Goal: Communication & Community: Answer question/provide support

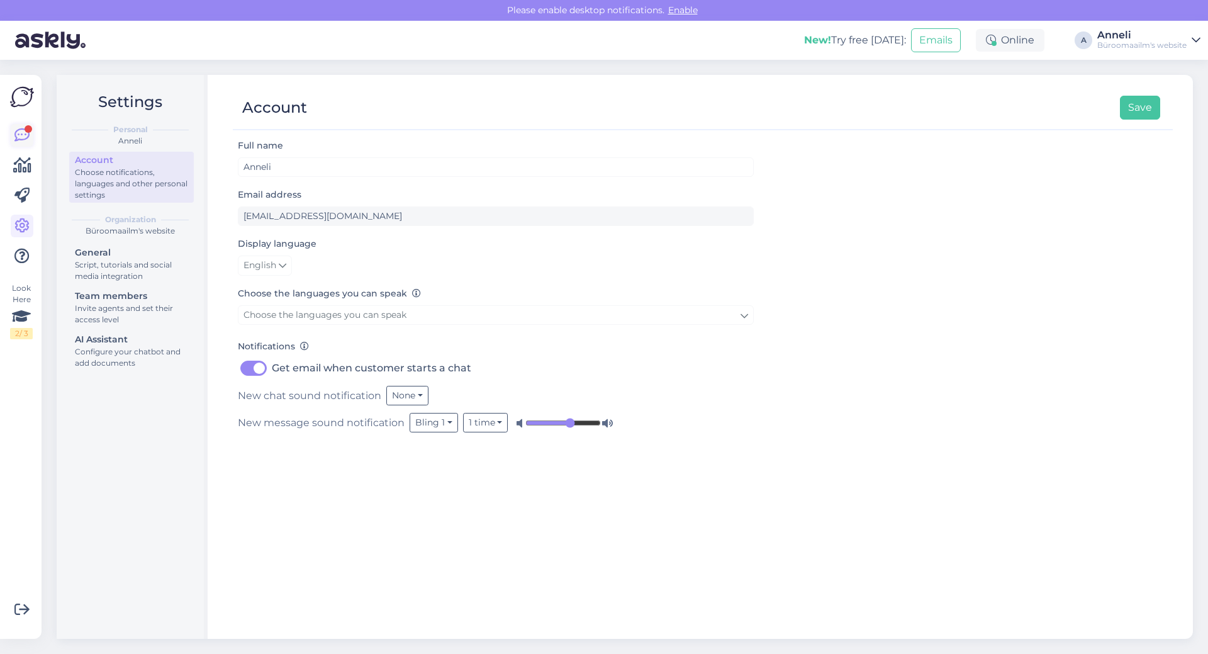
click at [15, 133] on icon at bounding box center [21, 135] width 15 height 15
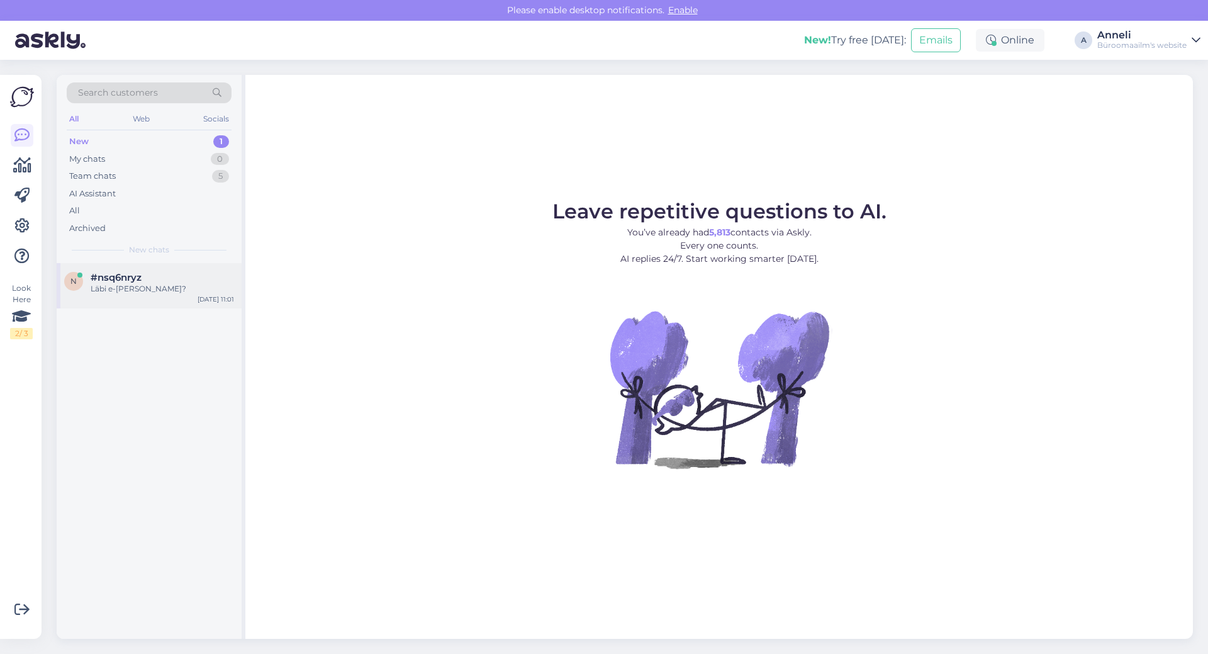
click at [126, 272] on span "#nsq6nryz" at bounding box center [116, 277] width 51 height 11
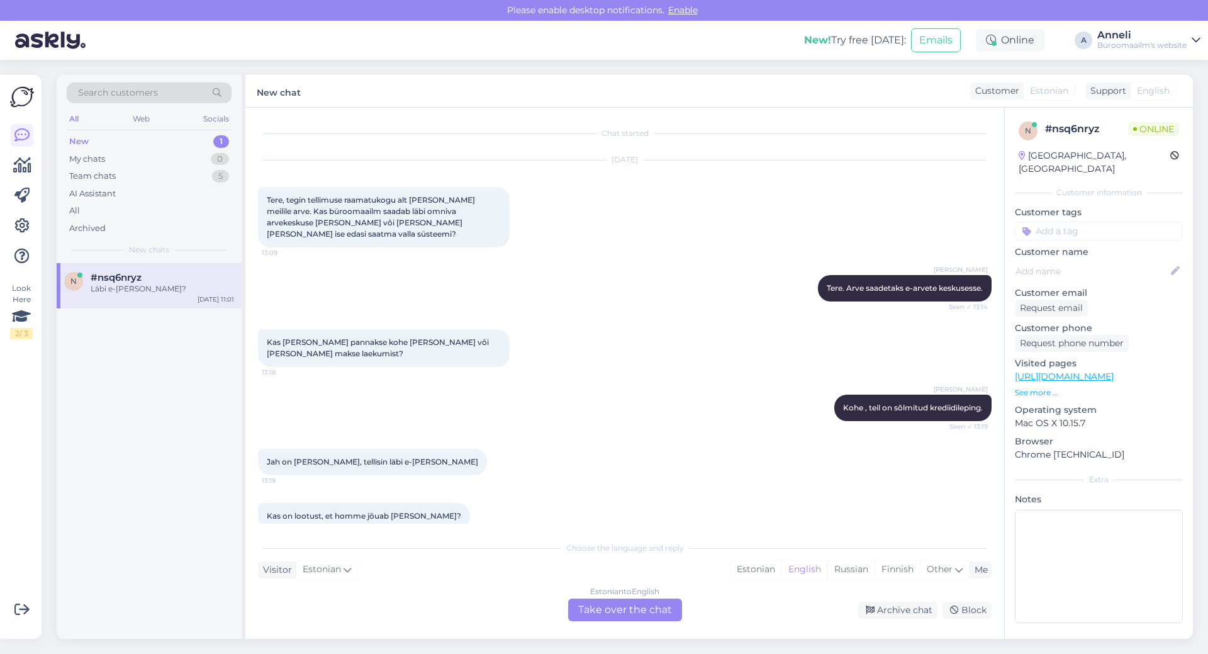
scroll to position [3907, 0]
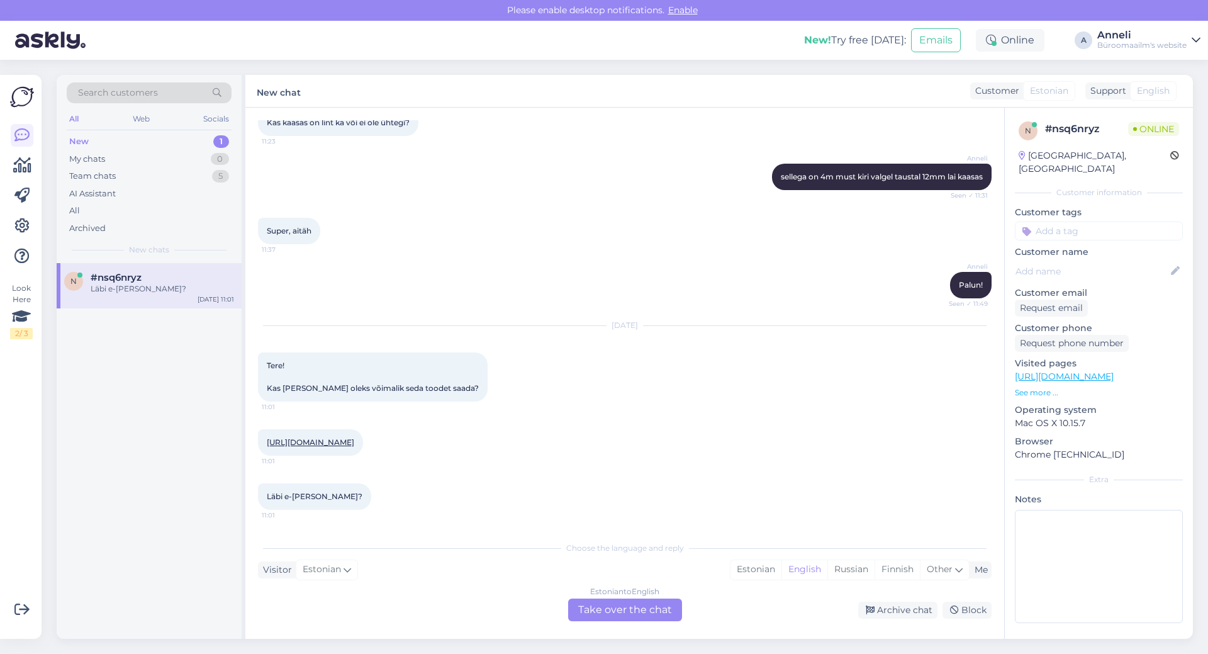
click at [500, 173] on div "Anneli sellega on 4m must kiri valgel taustal 12mm lai kaasas Seen ✓ 11:31" at bounding box center [625, 177] width 734 height 54
drag, startPoint x: 320, startPoint y: 442, endPoint x: 286, endPoint y: 444, distance: 34.7
click at [286, 444] on div "[URL][DOMAIN_NAME] 11:01" at bounding box center [310, 442] width 105 height 26
copy link "K0005285"
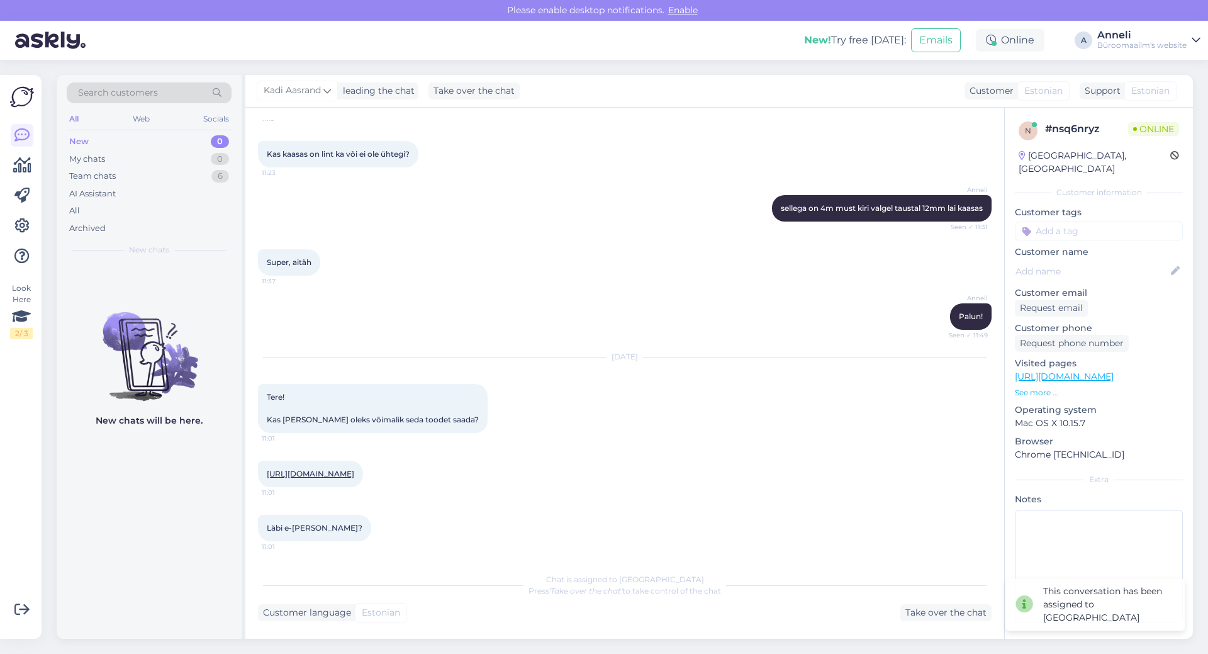
scroll to position [3875, 0]
click at [532, 245] on div "Super, aitäh 11:37" at bounding box center [625, 262] width 734 height 54
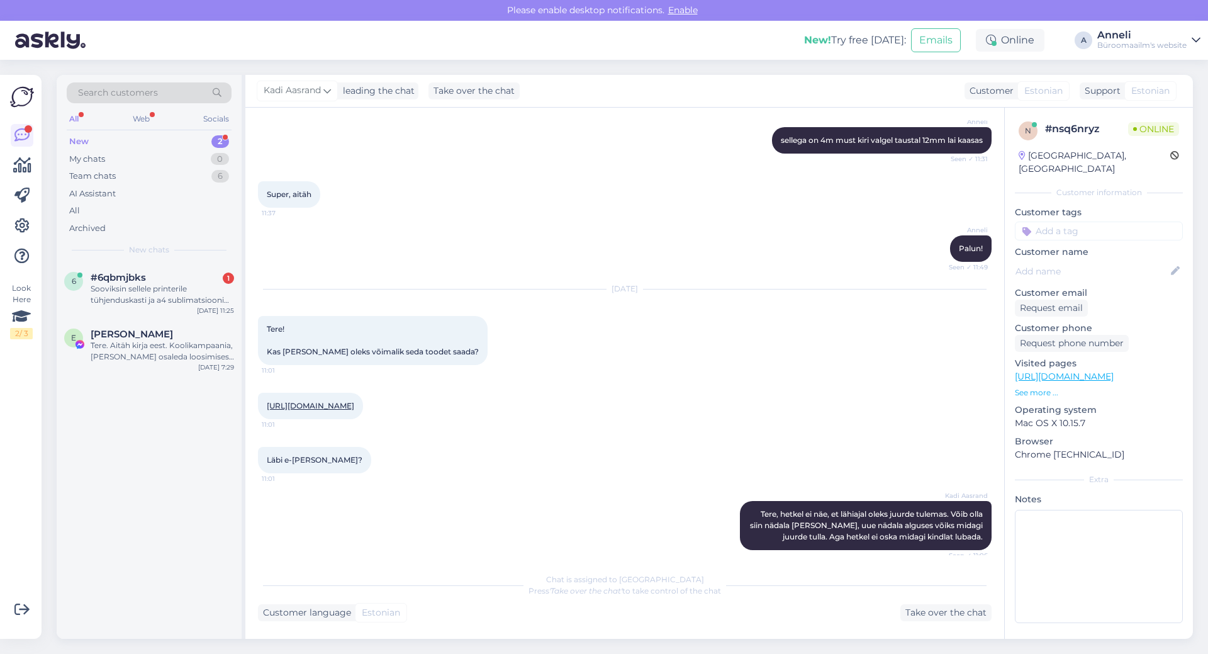
scroll to position [4169, 0]
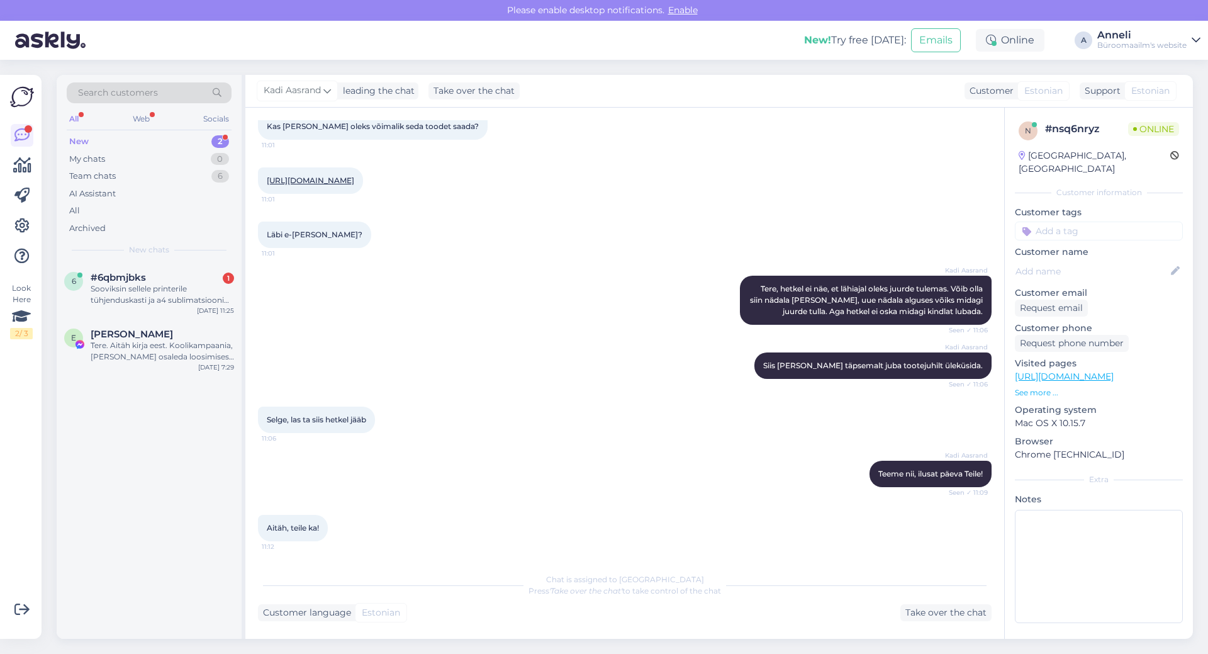
click at [484, 312] on div "Kadi Aasrand Tere, hetkel ei näe, et lähiajal oleks juurde tulemas. Võib olla s…" at bounding box center [625, 300] width 734 height 77
click at [177, 290] on div "Sooviksin sellele printerile tühjenduskasti ja a4 sublimatsiooni paberit ning t…" at bounding box center [162, 294] width 143 height 23
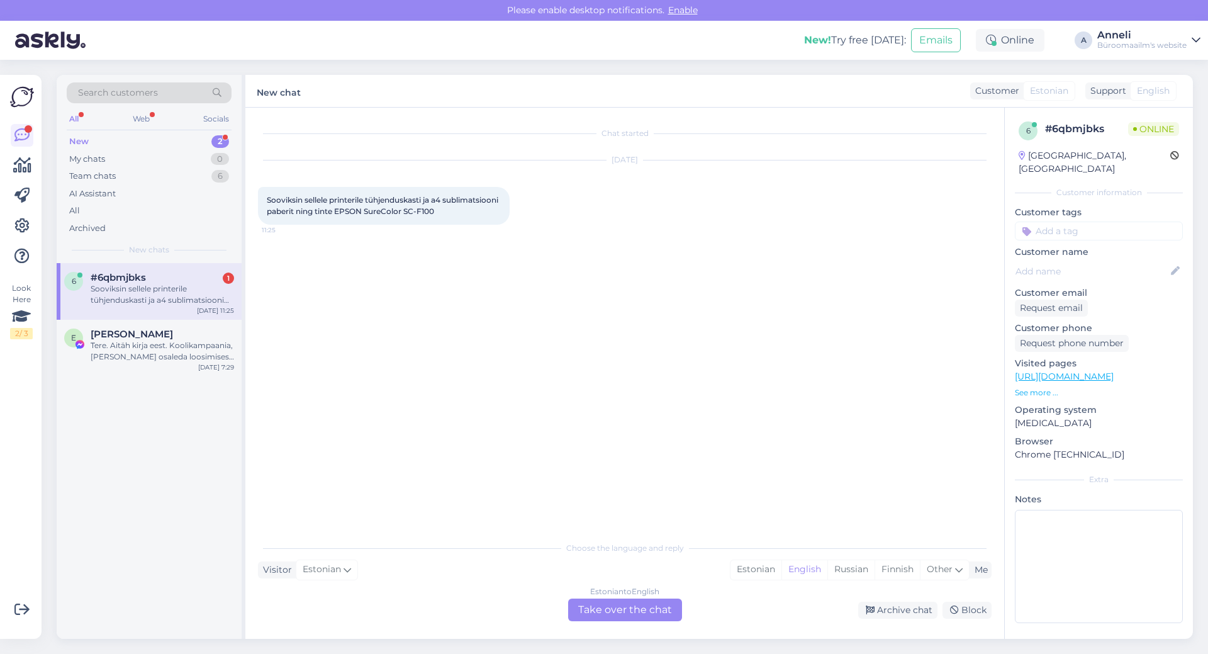
click at [666, 267] on div "Chat started [DATE] Sooviksin sellele printerile tühjenduskasti ja a4 sublimats…" at bounding box center [630, 321] width 745 height 403
click at [870, 293] on div "Chat started [DATE] Sooviksin sellele printerile tühjenduskasti ja a4 sublimats…" at bounding box center [630, 321] width 745 height 403
click at [747, 568] on div "Estonian" at bounding box center [756, 569] width 51 height 19
click at [658, 610] on div "Estonian to Estonian Take over the chat" at bounding box center [625, 609] width 114 height 23
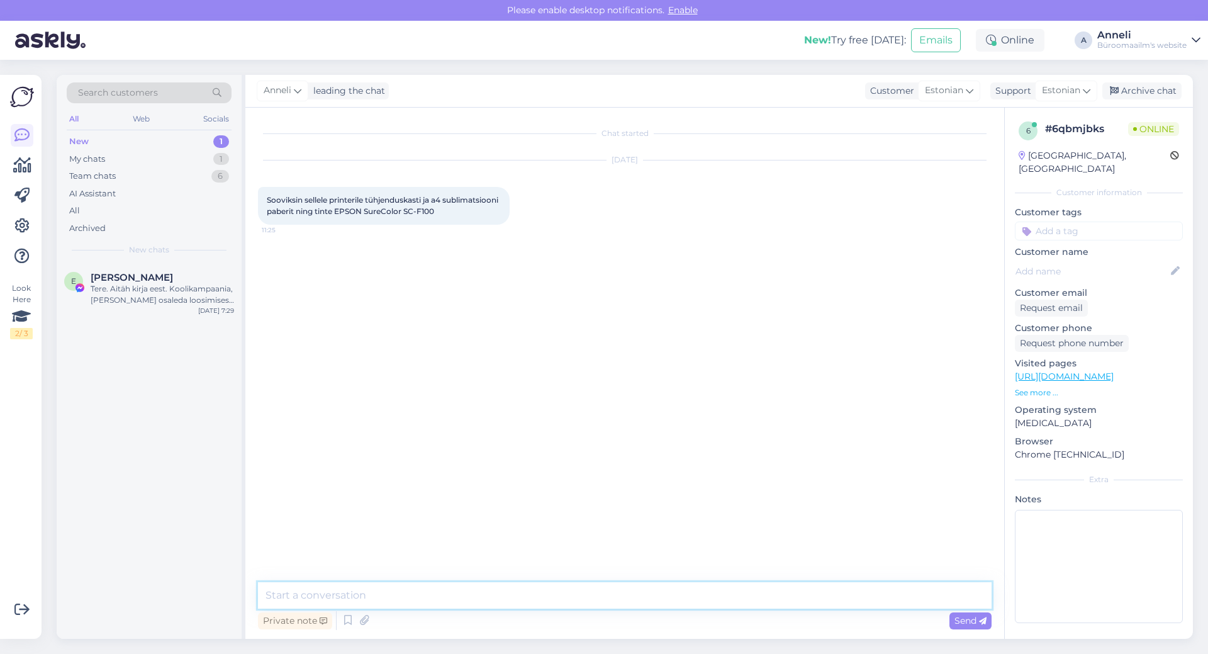
click at [581, 598] on textarea at bounding box center [625, 595] width 734 height 26
type textarea "Tere"
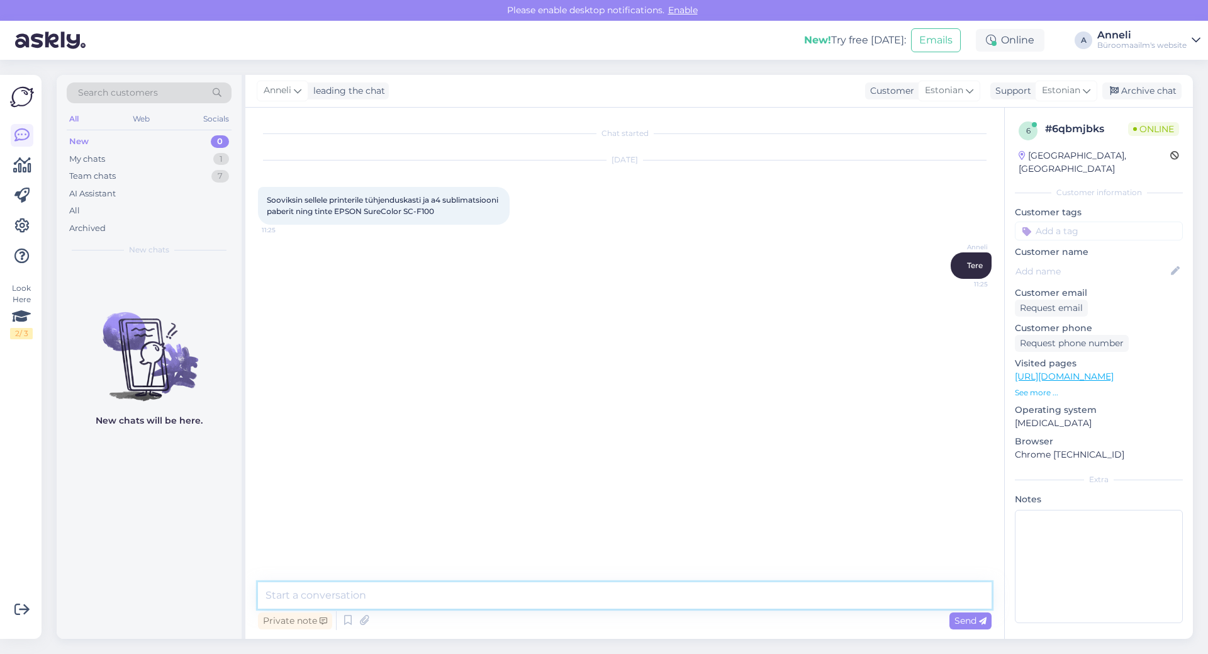
click at [401, 600] on textarea at bounding box center [625, 595] width 734 height 26
paste textarea "Tehnika osakond: [PHONE_NUMBER]"
type textarea "Palun päärduge otse Tehnika osakond: [PHONE_NUMBER]"
click at [963, 619] on span "Send" at bounding box center [971, 620] width 32 height 11
click at [851, 432] on div "Chat started [DATE] Sooviksin sellele printerile tühjenduskasti ja a4 sublimats…" at bounding box center [630, 345] width 745 height 451
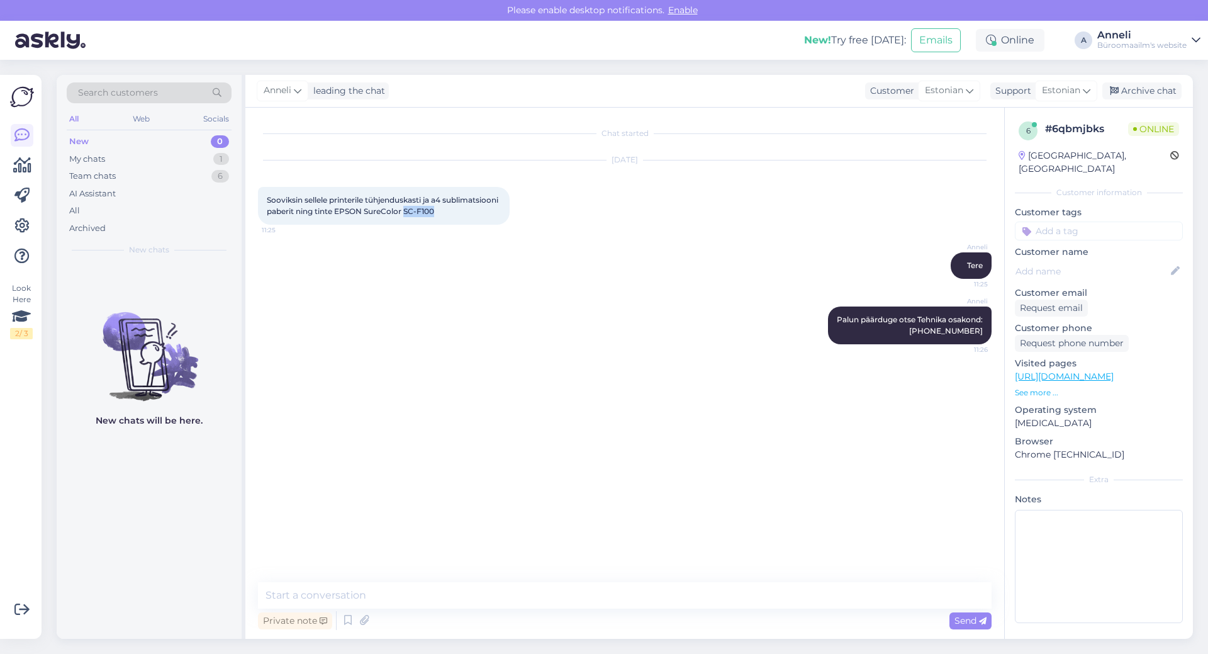
drag, startPoint x: 496, startPoint y: 211, endPoint x: 463, endPoint y: 209, distance: 33.4
click at [463, 209] on div "Sooviksin sellele printerile tühjenduskasti ja a4 sublimatsiooni paberit ning t…" at bounding box center [384, 206] width 252 height 38
copy span "SC-F100"
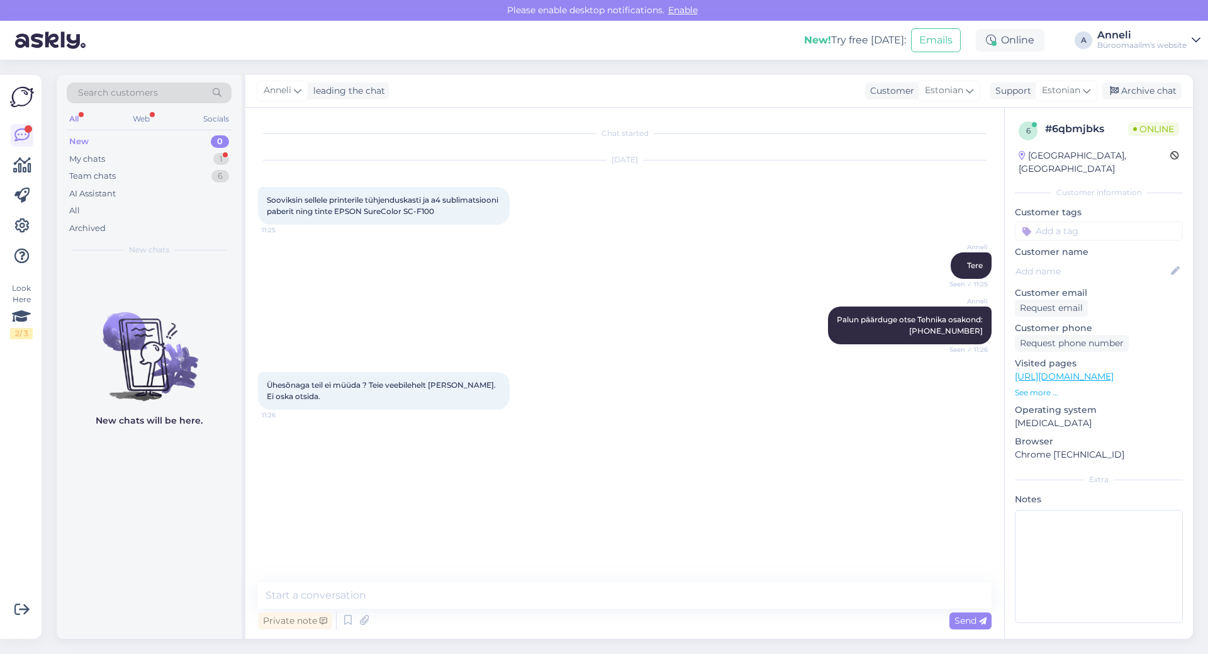
click at [433, 610] on div "Private note Send" at bounding box center [625, 620] width 734 height 24
click at [433, 597] on textarea at bounding box center [625, 595] width 734 height 26
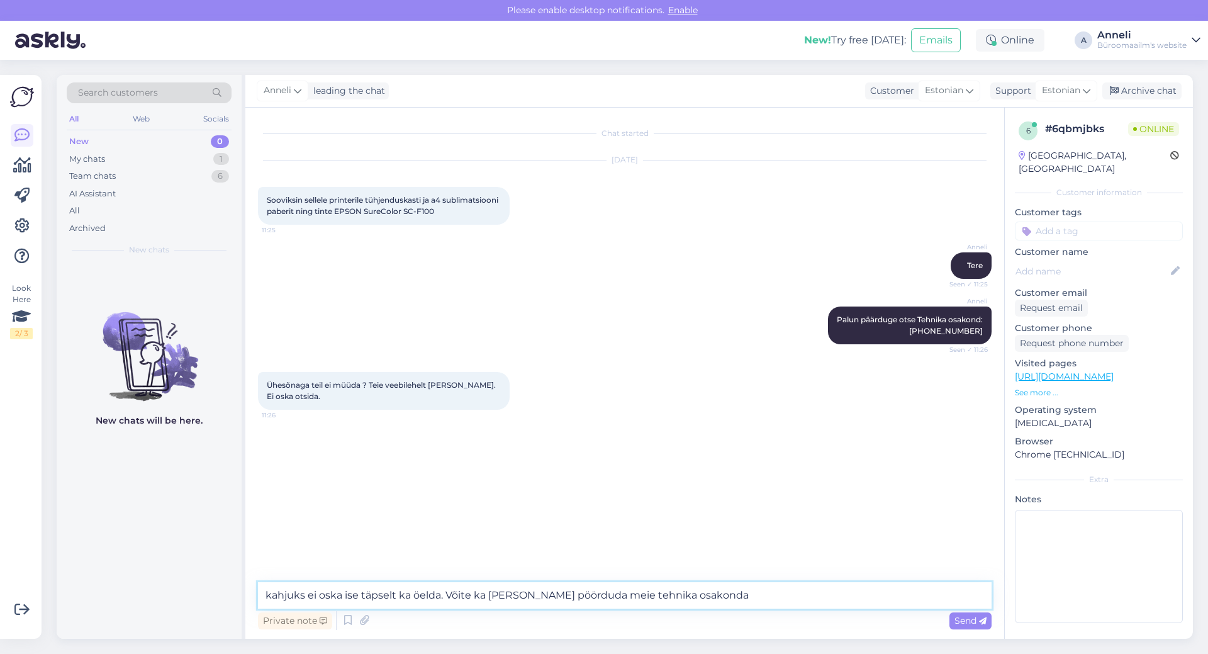
paste textarea "[PERSON_NAME][EMAIL_ADDRESS][DOMAIN_NAME]"
type textarea "kahjuks ei oska ise täpselt ka öelda. Võite ka [PERSON_NAME] pöörduda meie tehn…"
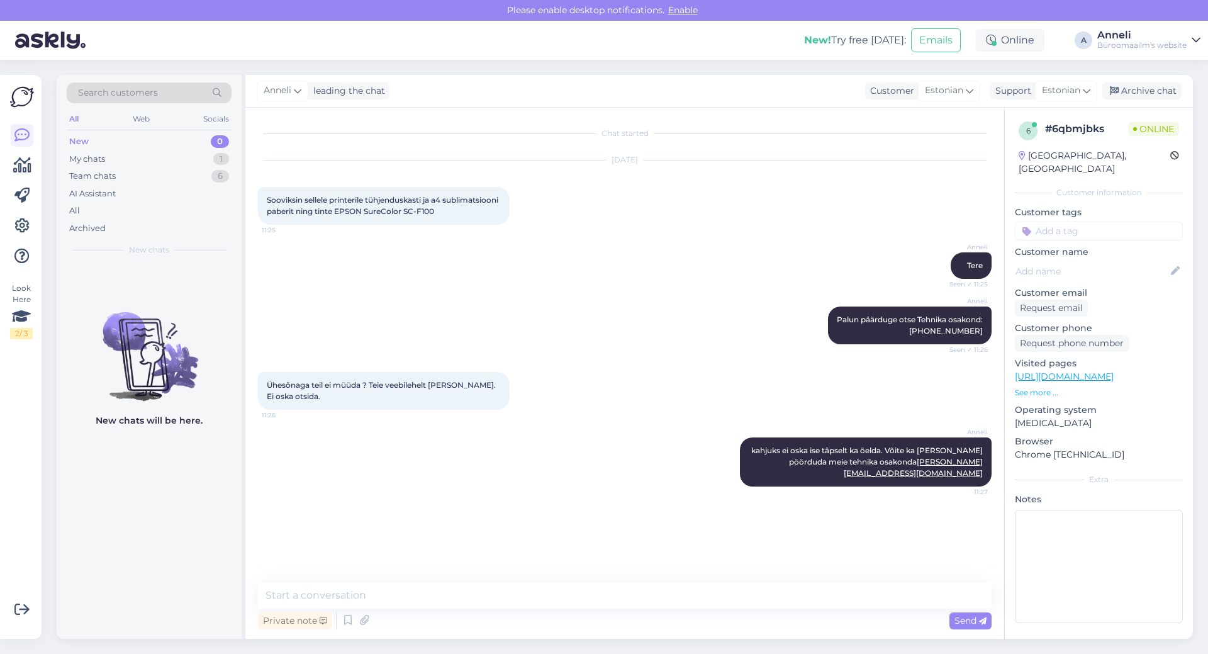
click at [552, 461] on div "[PERSON_NAME] ei oska ise täpselt ka öelda. Võite ka [PERSON_NAME] pöörduda mei…" at bounding box center [625, 461] width 734 height 77
